Goal: Transaction & Acquisition: Purchase product/service

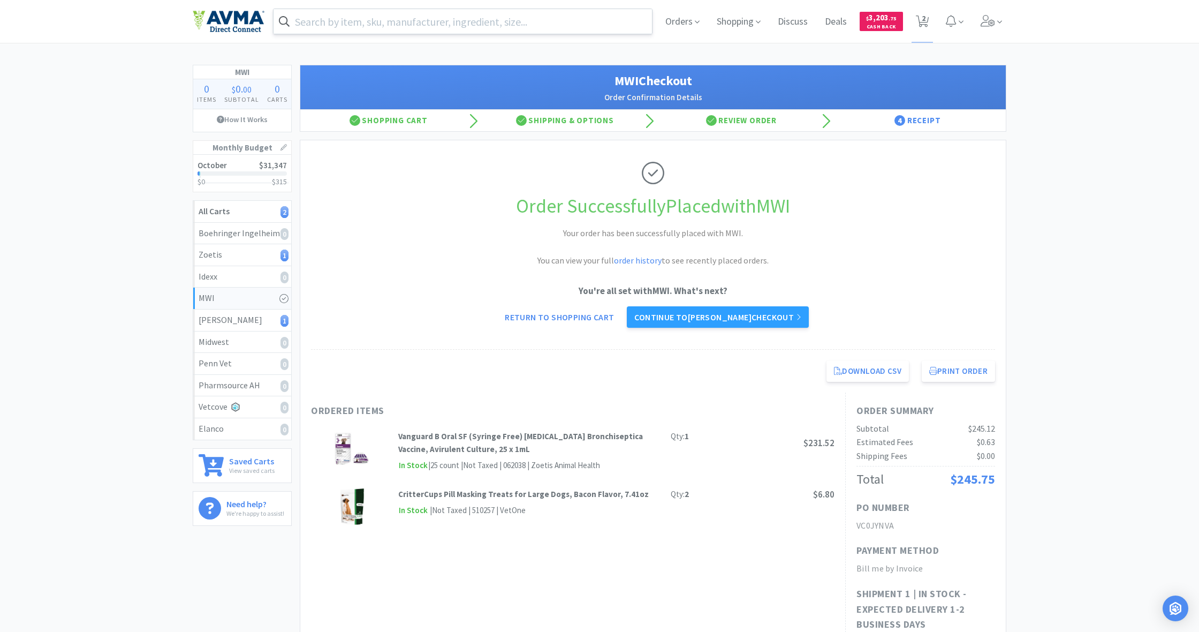
click at [364, 19] on input "text" at bounding box center [463, 21] width 378 height 25
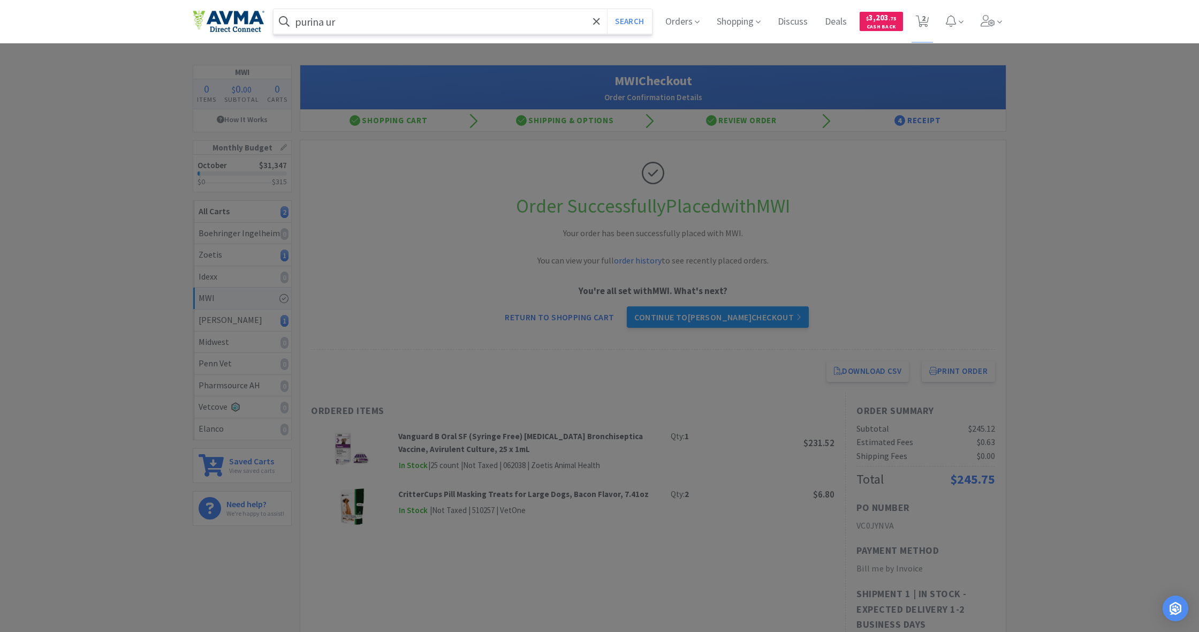
type input "purina ur"
click at [628, 21] on button "Search" at bounding box center [629, 21] width 44 height 25
select select "1"
select select "5"
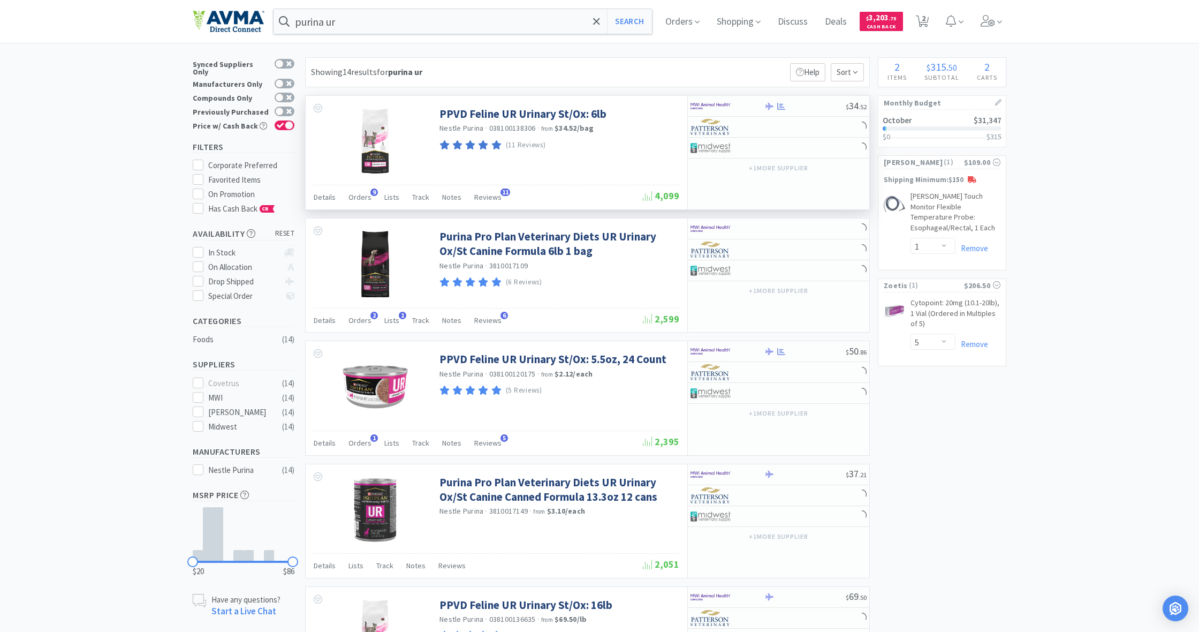
scroll to position [11, 0]
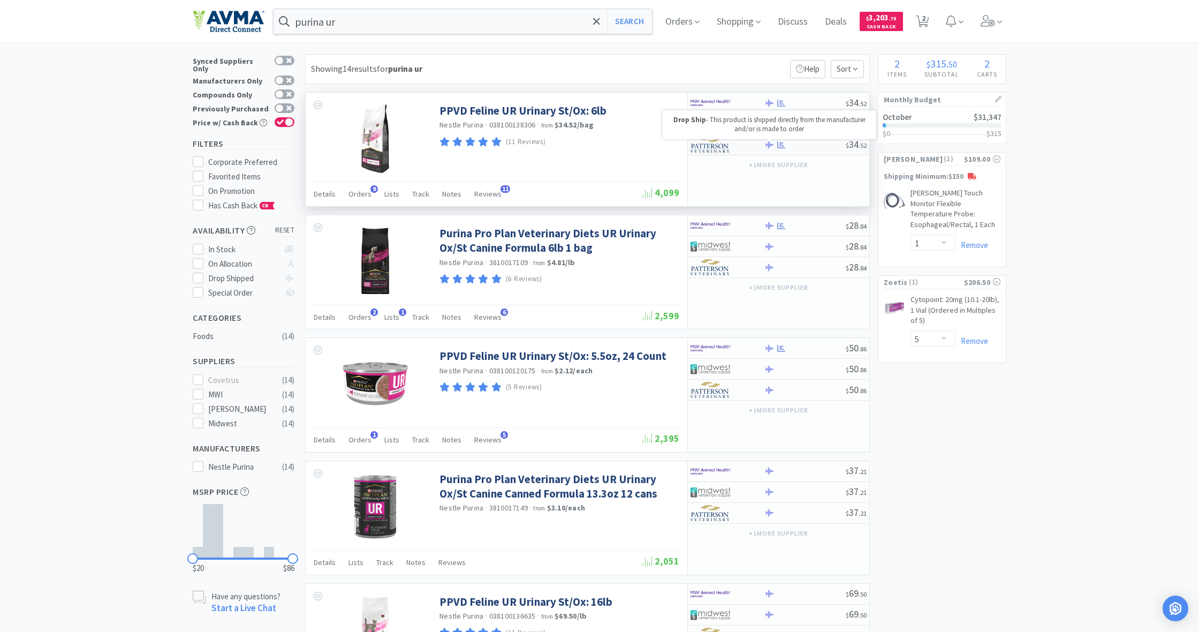
click at [708, 143] on icon at bounding box center [769, 145] width 8 height 8
select select "1"
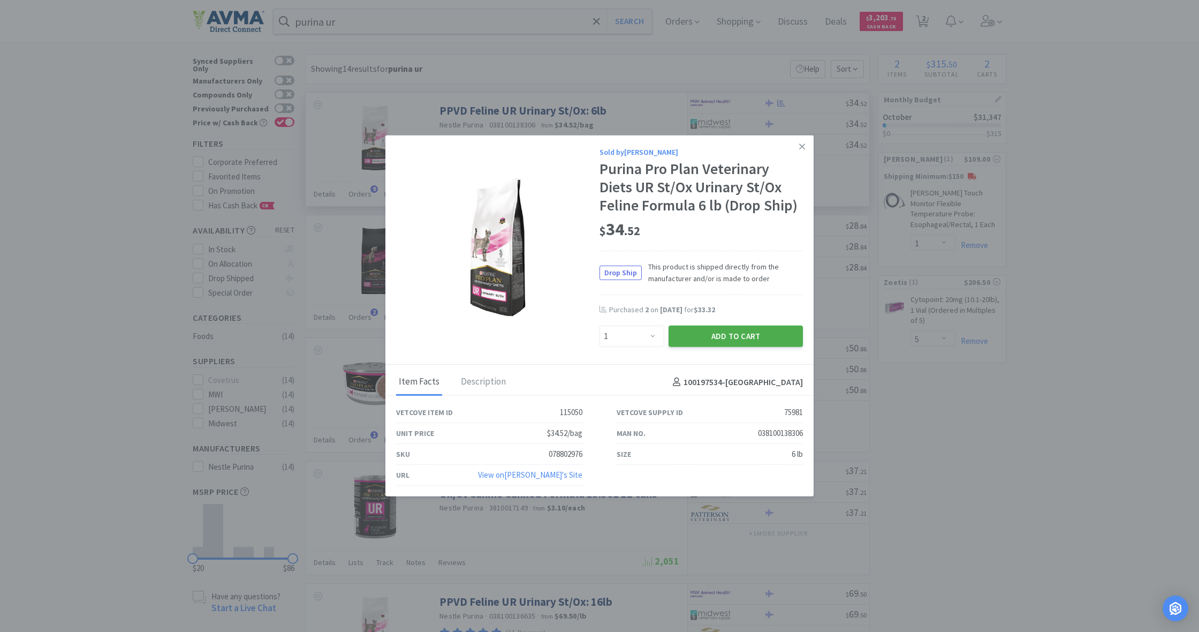
click at [708, 332] on button "Add to Cart" at bounding box center [736, 335] width 134 height 21
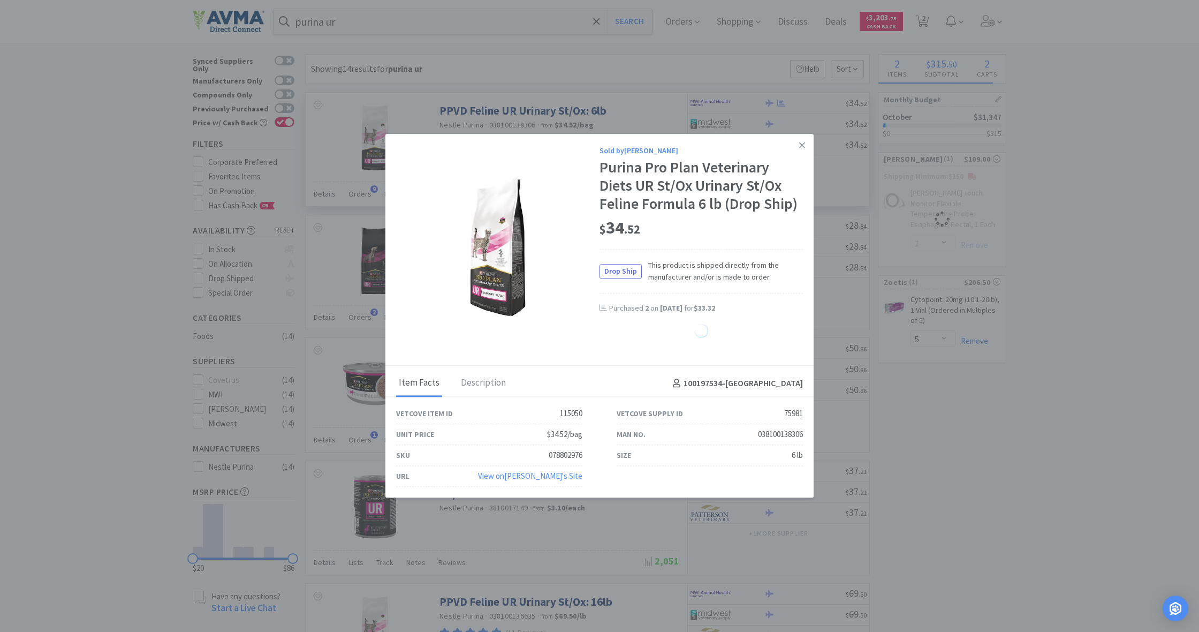
select select "1"
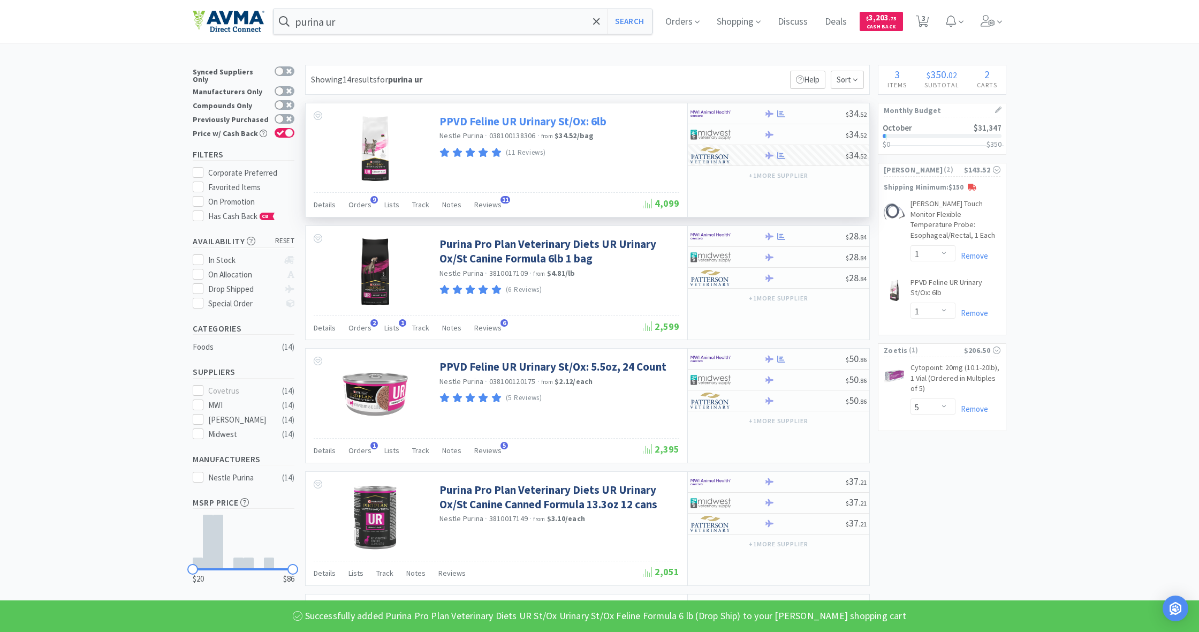
scroll to position [0, 0]
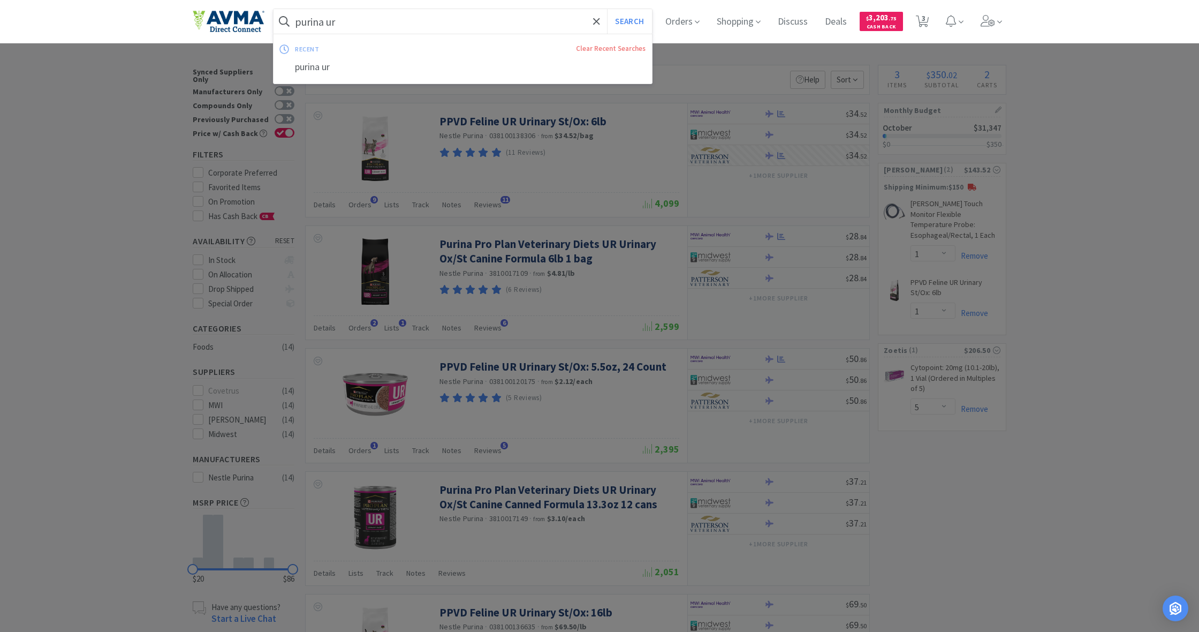
drag, startPoint x: 329, startPoint y: 22, endPoint x: 352, endPoint y: 24, distance: 23.6
click at [352, 24] on input "purina ur" at bounding box center [463, 21] width 378 height 25
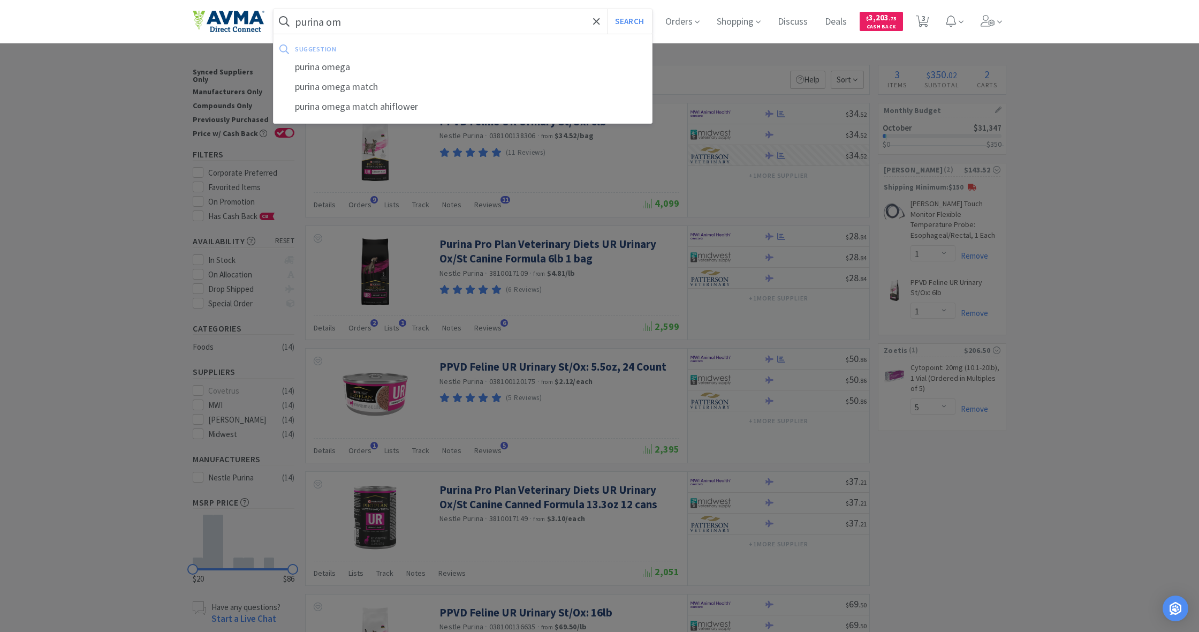
type input "purina om"
click at [628, 21] on button "Search" at bounding box center [629, 21] width 44 height 25
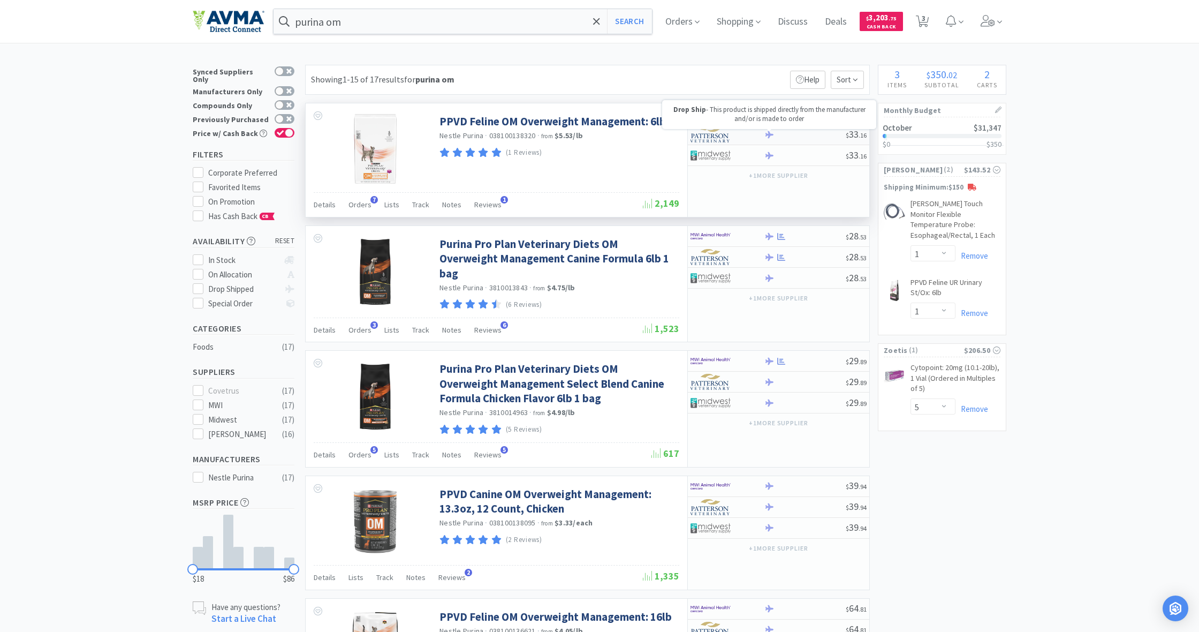
click at [708, 135] on icon at bounding box center [769, 134] width 8 height 7
select select "1"
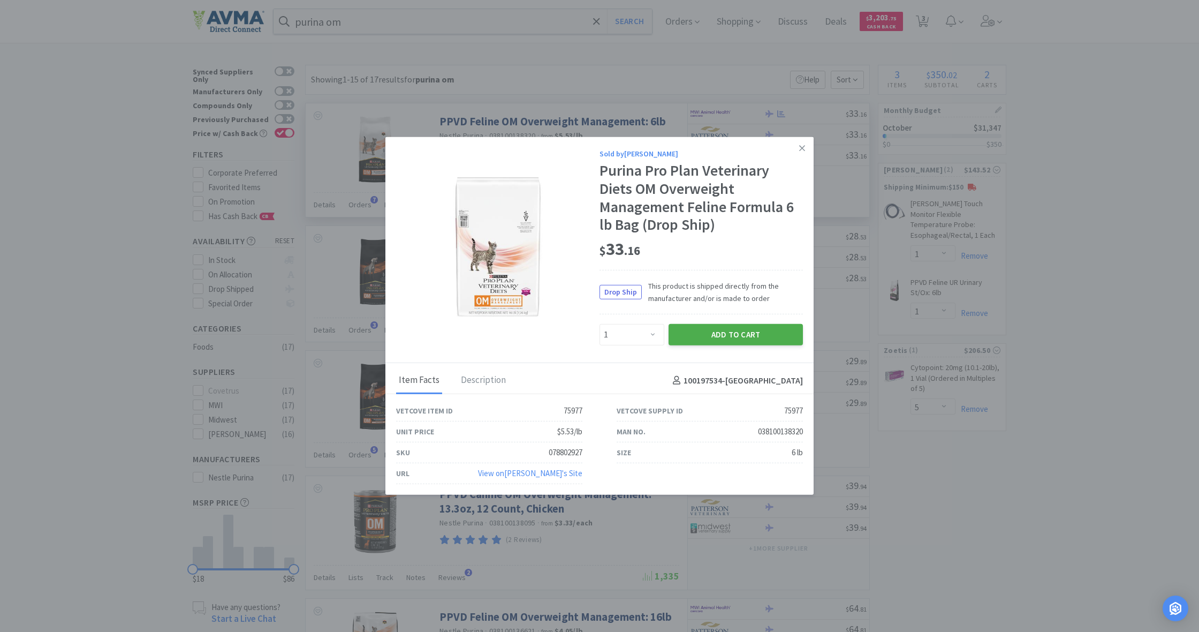
click at [708, 325] on button "Add to Cart" at bounding box center [736, 334] width 134 height 21
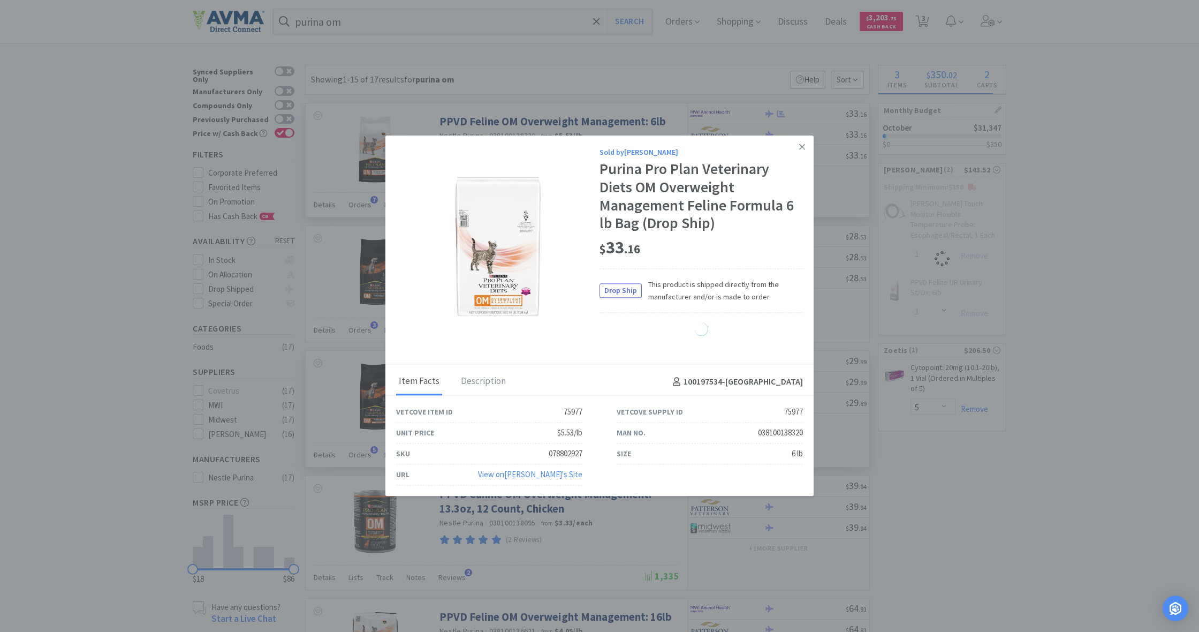
select select "1"
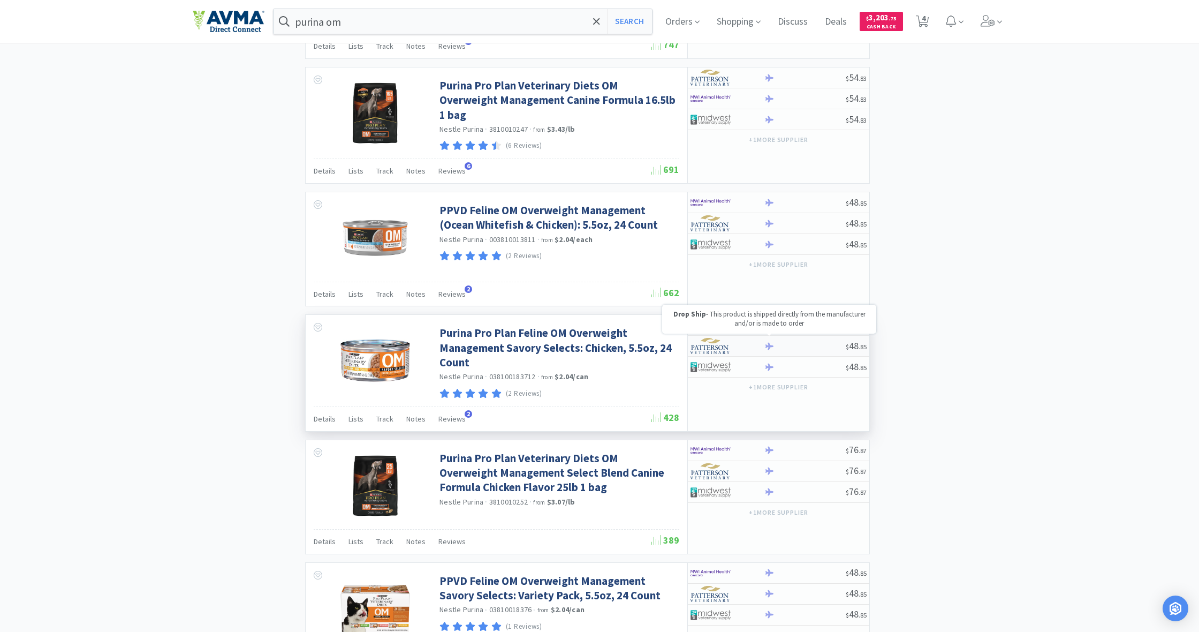
scroll to position [770, 0]
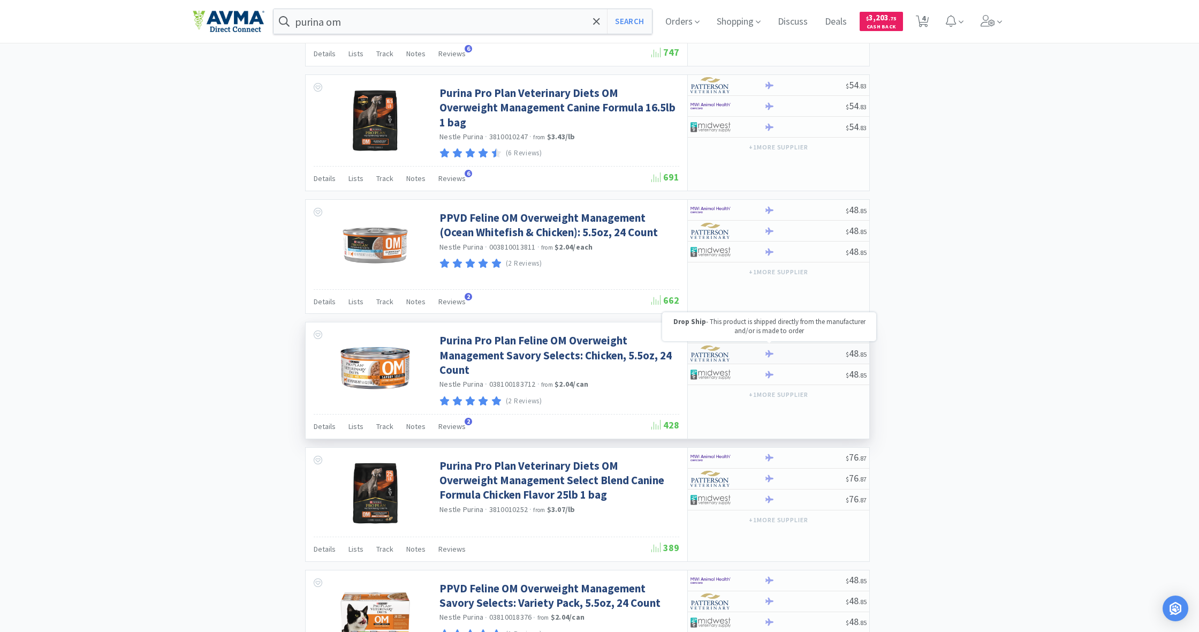
click at [708, 337] on div "Drop Ship - This product is shipped directly from the manufacturer and/or is ma…" at bounding box center [769, 326] width 214 height 29
select select "1"
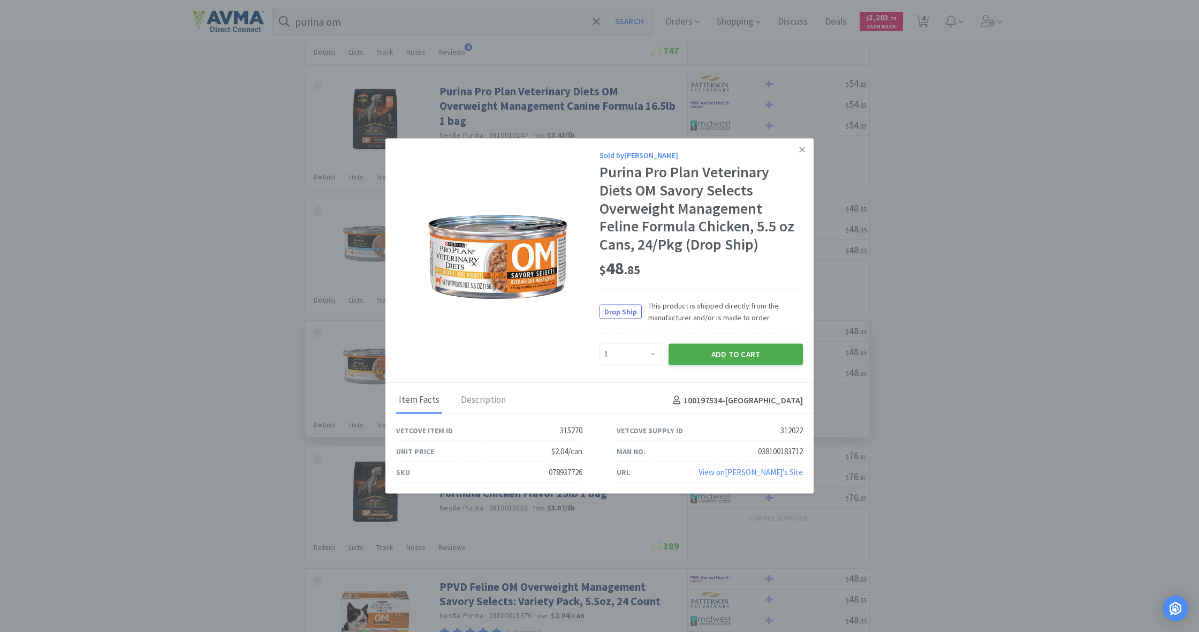
click at [708, 354] on button "Add to Cart" at bounding box center [736, 353] width 134 height 21
select select "1"
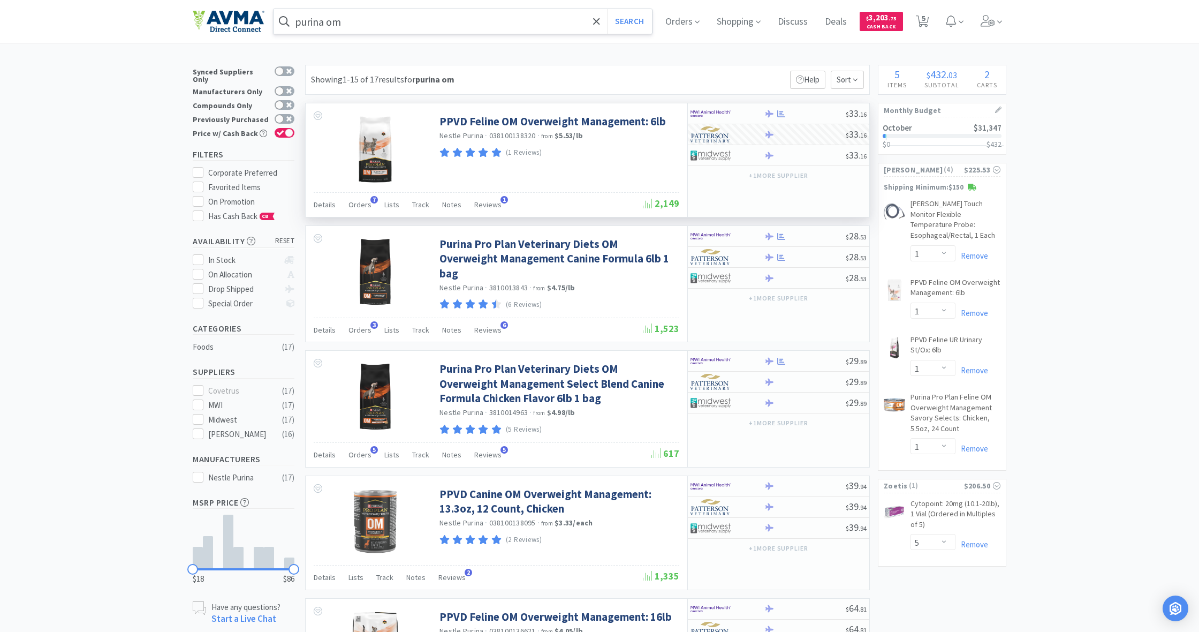
scroll to position [0, 0]
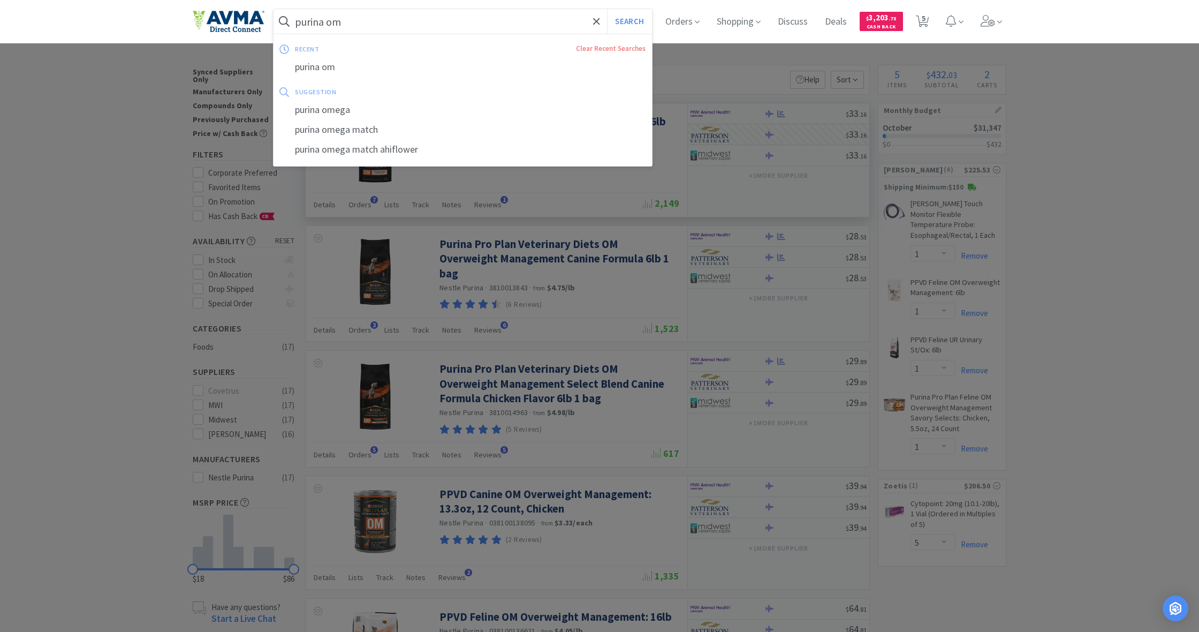
drag, startPoint x: 347, startPoint y: 24, endPoint x: 290, endPoint y: 19, distance: 57.4
click at [290, 19] on form "purina om Search" at bounding box center [463, 21] width 378 height 25
click at [590, 184] on div at bounding box center [599, 316] width 1199 height 632
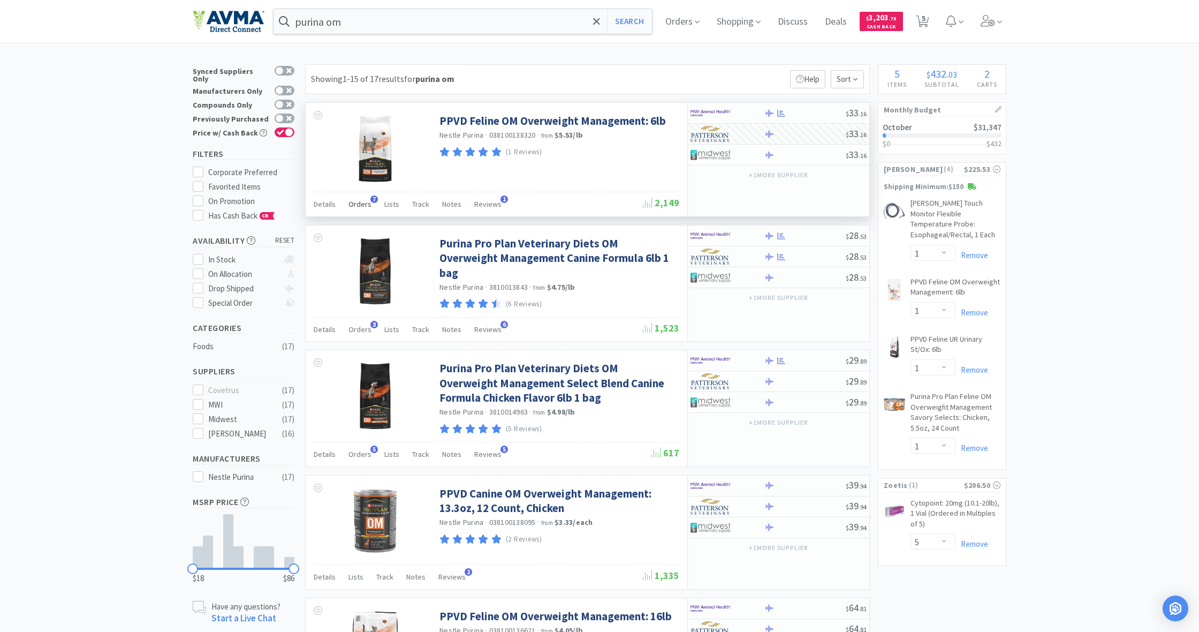
click at [366, 203] on span "Orders" at bounding box center [359, 204] width 23 height 10
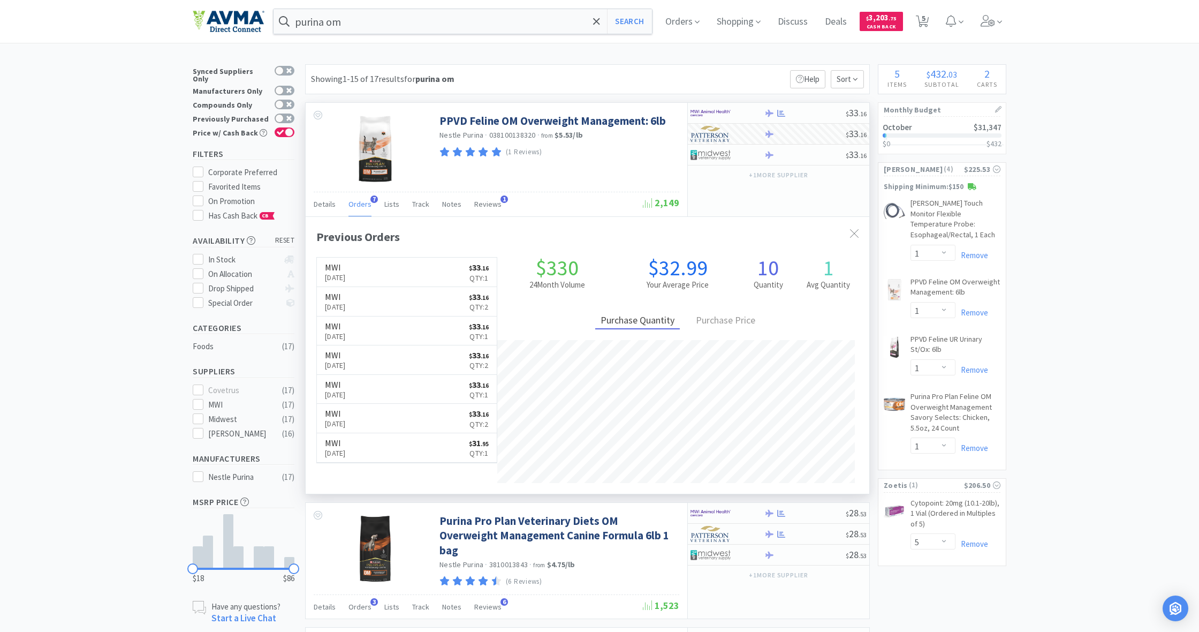
scroll to position [277, 564]
click at [360, 205] on span "Orders" at bounding box center [359, 204] width 23 height 10
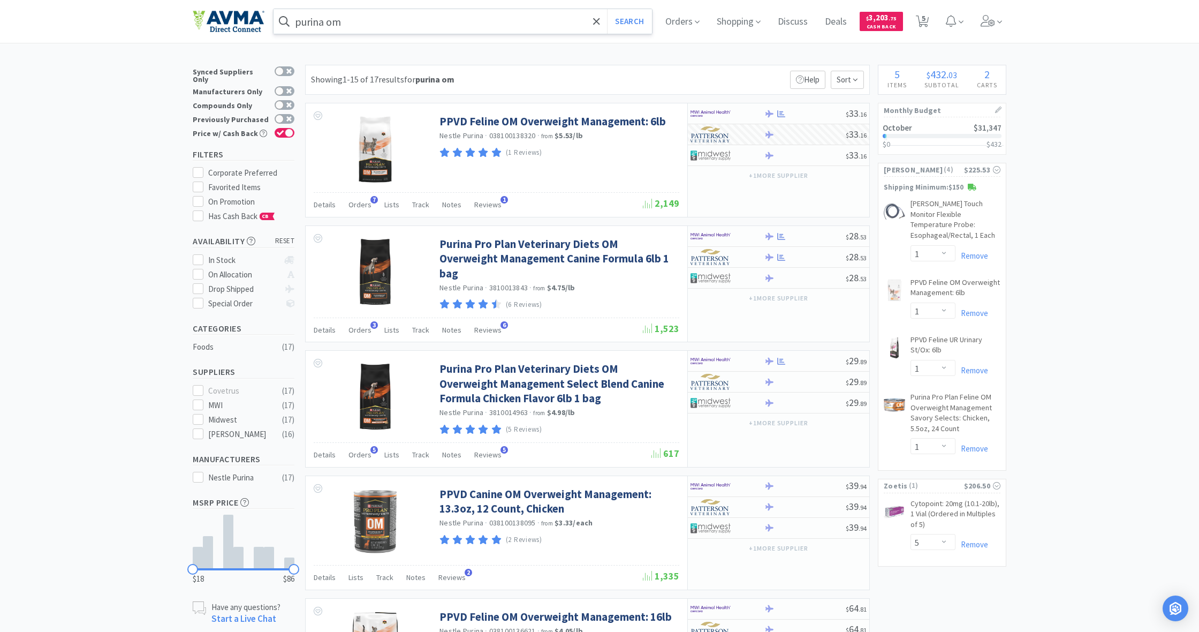
scroll to position [-1, 1]
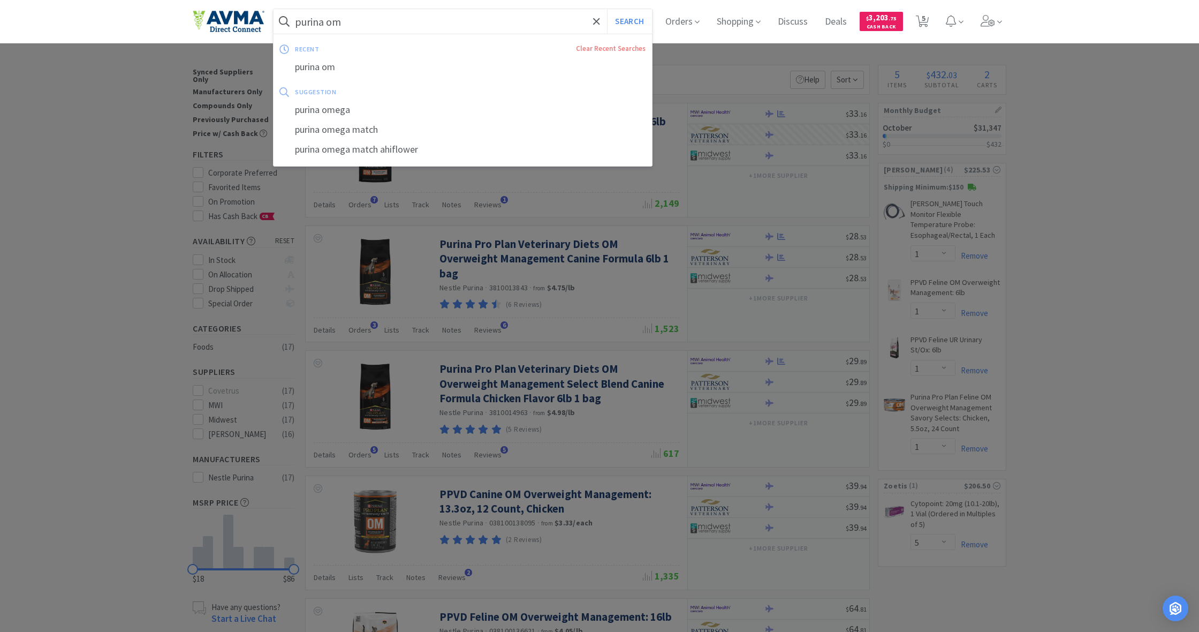
drag, startPoint x: 328, startPoint y: 22, endPoint x: 367, endPoint y: 26, distance: 38.7
click at [367, 26] on input "purina om" at bounding box center [463, 21] width 378 height 25
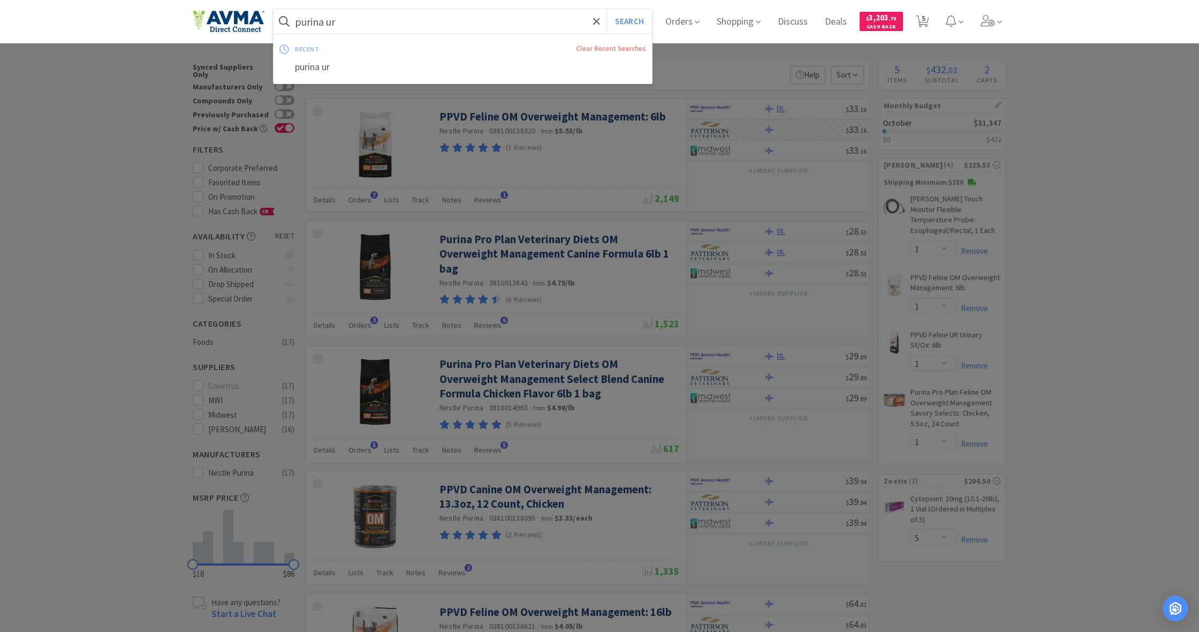
type input "purina ur"
click at [628, 21] on button "Search" at bounding box center [629, 21] width 44 height 25
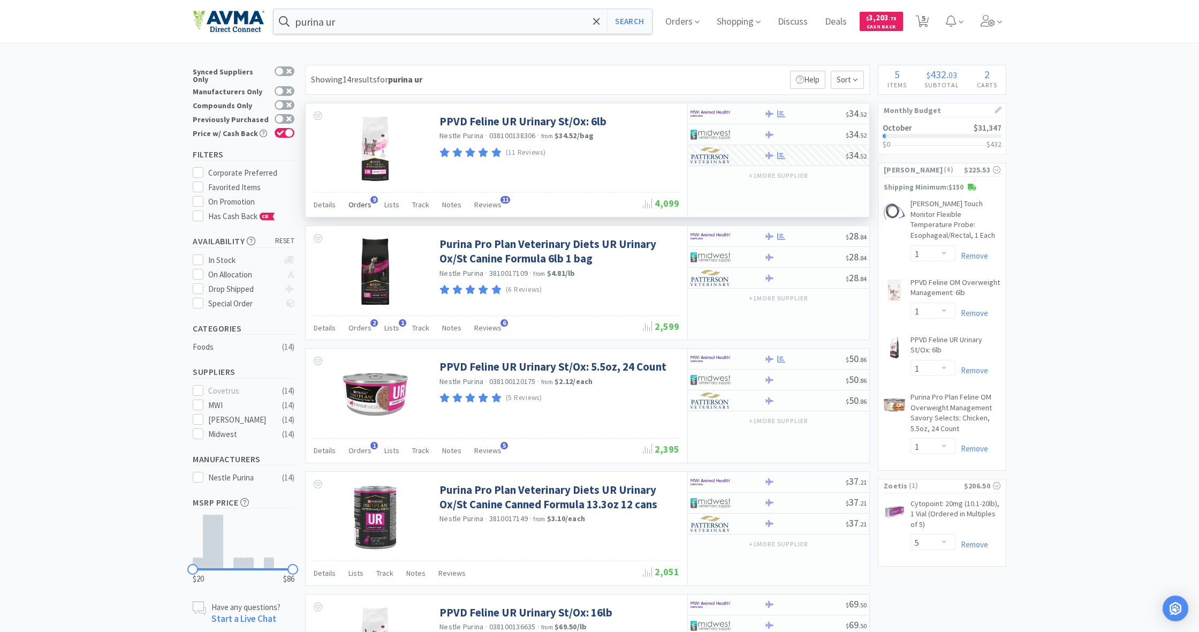
click at [361, 204] on span "Orders" at bounding box center [359, 205] width 23 height 10
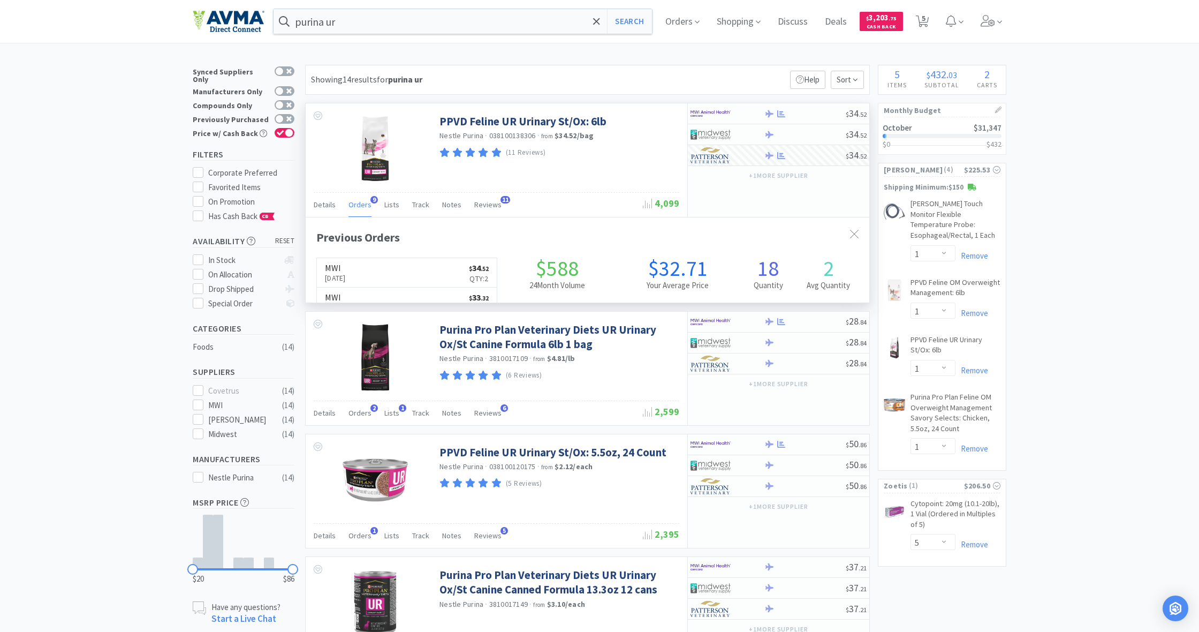
scroll to position [287, 564]
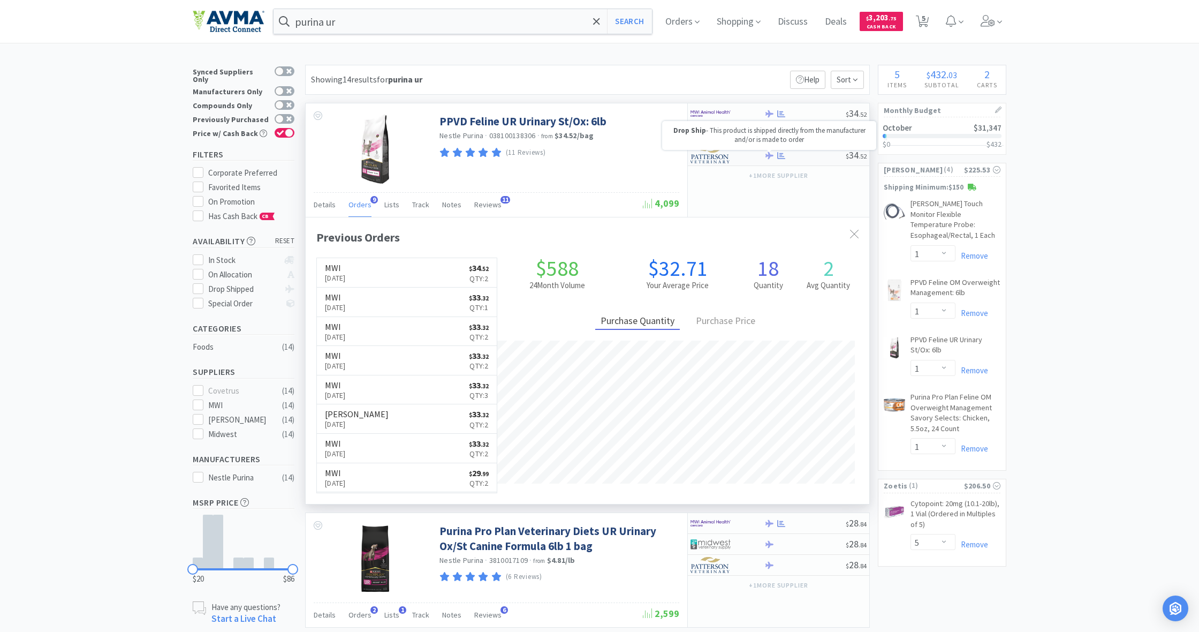
click at [708, 155] on icon at bounding box center [769, 154] width 8 height 7
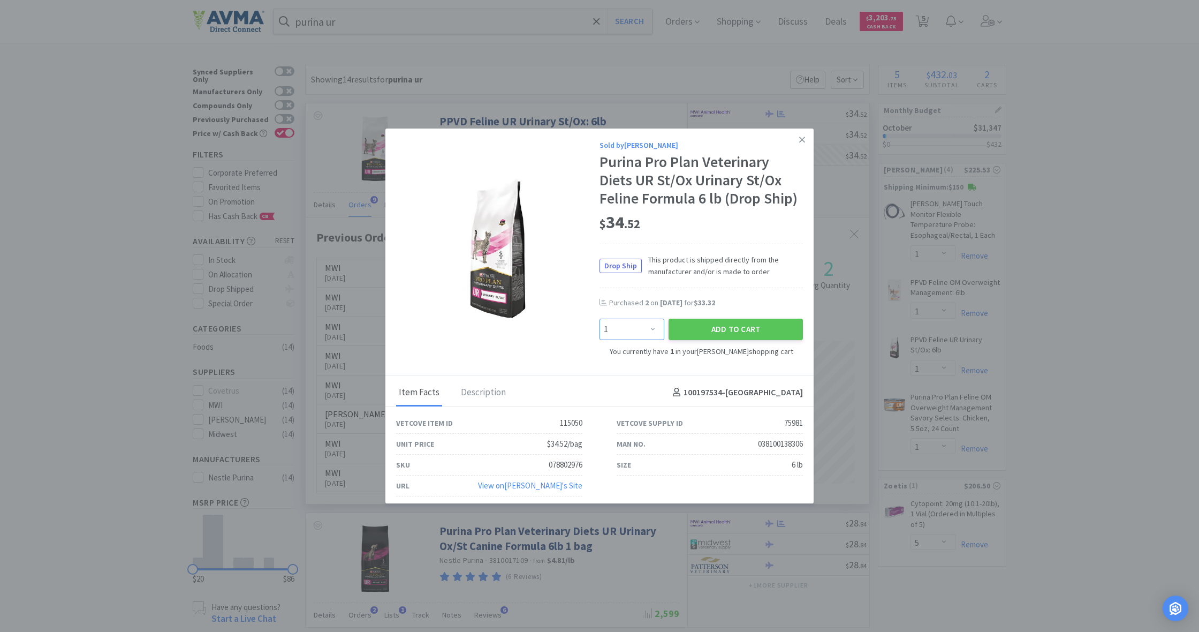
select select "2"
click at [708, 327] on button "Add to Cart" at bounding box center [736, 328] width 134 height 21
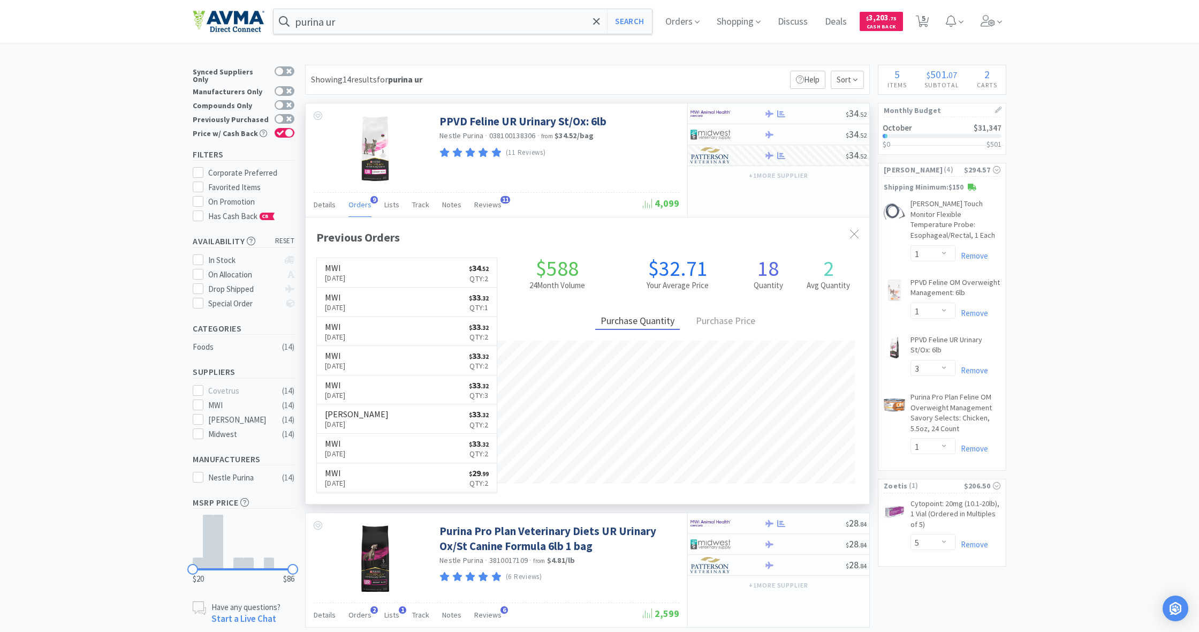
scroll to position [0, 0]
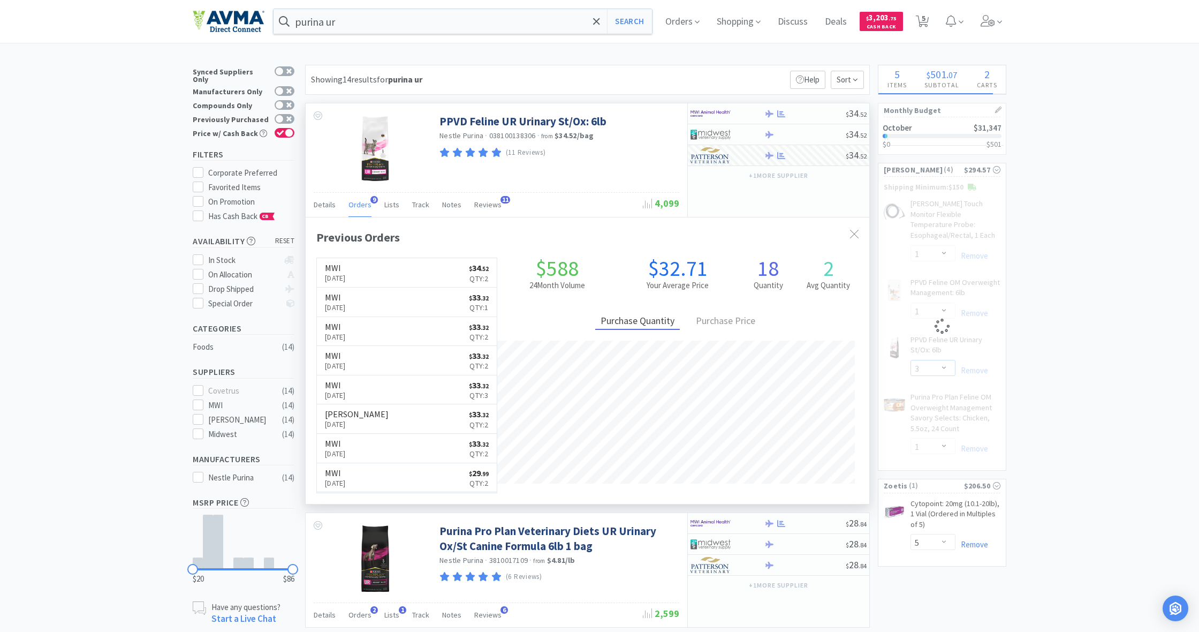
select select "2"
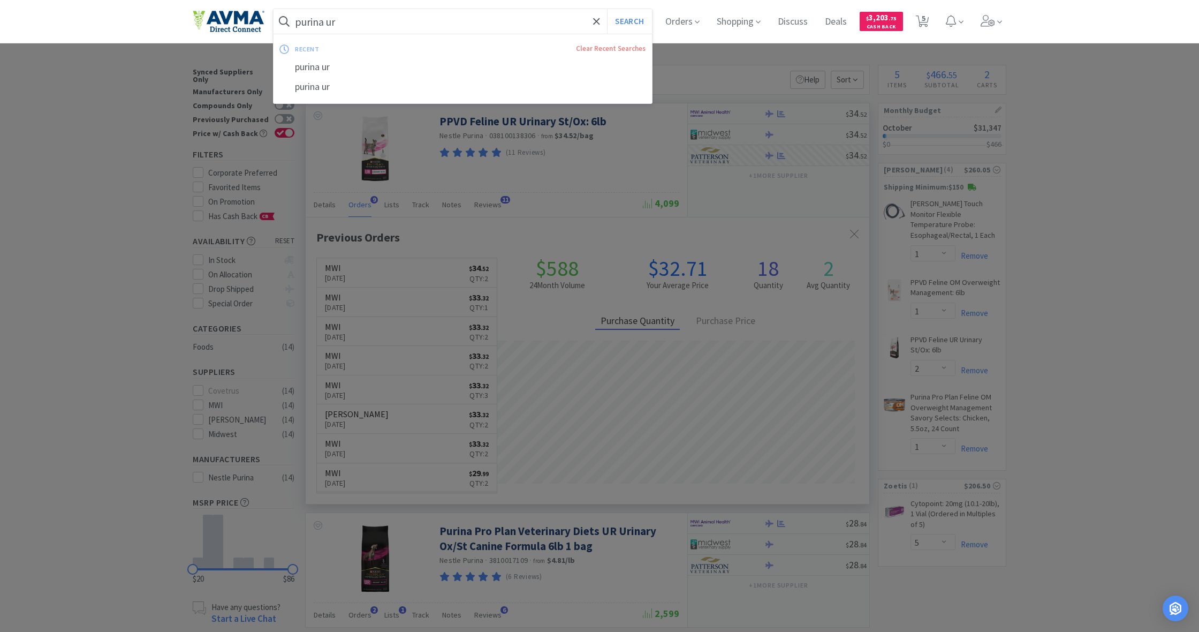
drag, startPoint x: 345, startPoint y: 21, endPoint x: 275, endPoint y: 16, distance: 69.8
click at [275, 16] on form "purina ur Search" at bounding box center [463, 21] width 378 height 25
